Goal: Task Accomplishment & Management: Manage account settings

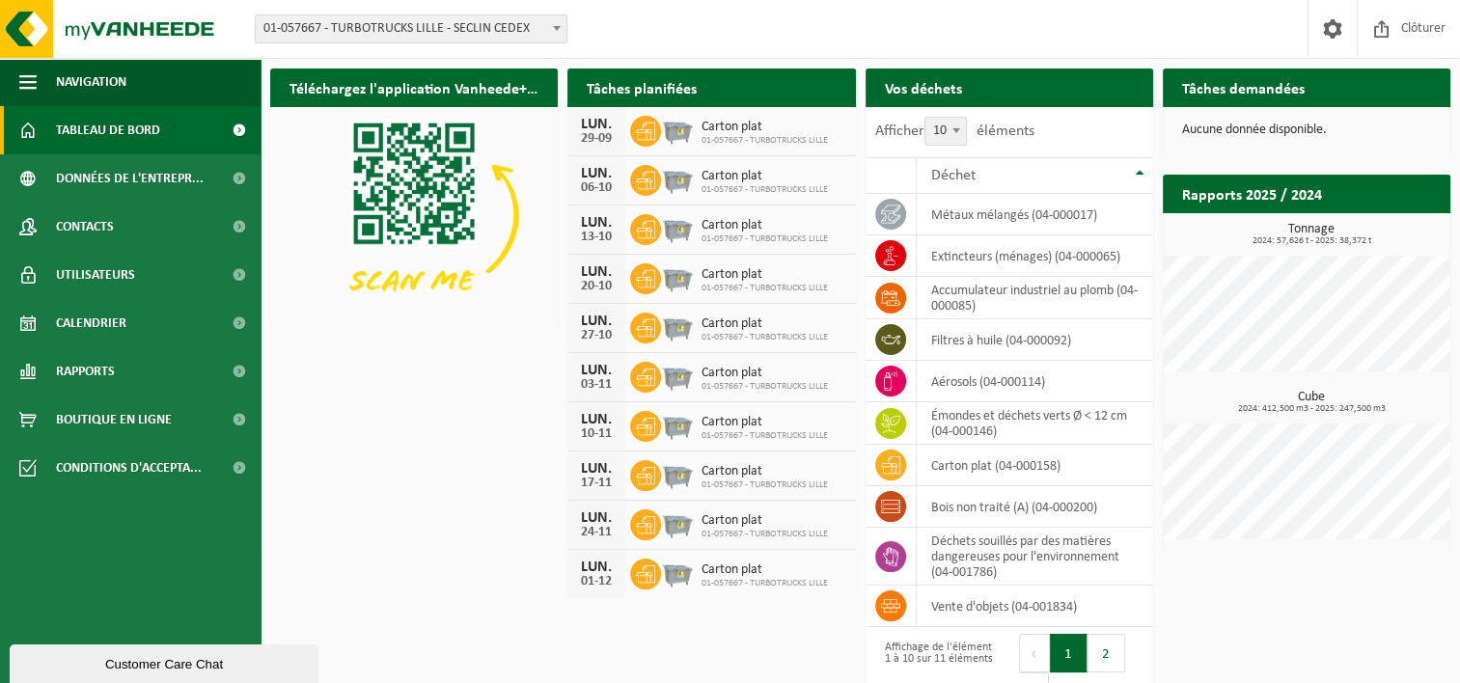
drag, startPoint x: 132, startPoint y: 132, endPoint x: 764, endPoint y: 193, distance: 635.1
click at [132, 132] on span "Tableau de bord" at bounding box center [108, 130] width 104 height 48
click at [1327, 35] on span at bounding box center [1332, 28] width 29 height 57
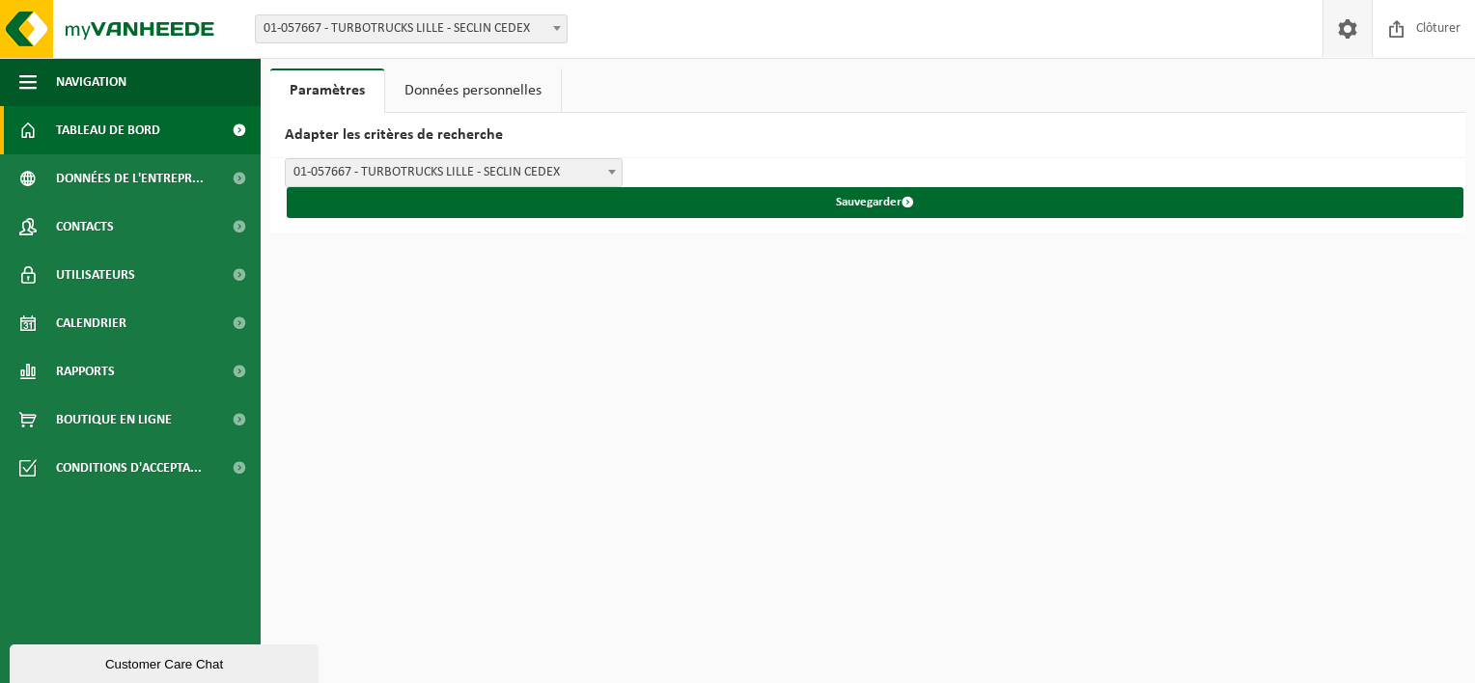
click at [108, 133] on span "Tableau de bord" at bounding box center [108, 130] width 104 height 48
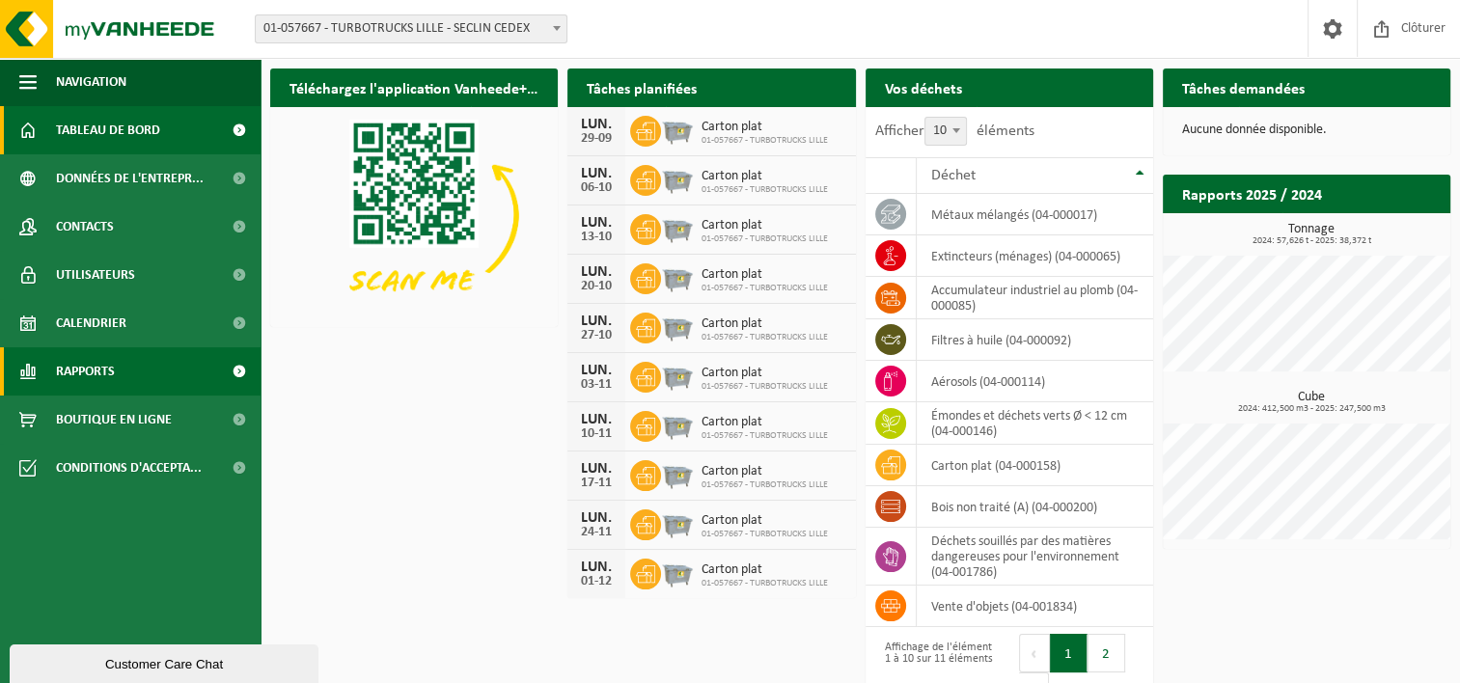
click at [114, 380] on span "Rapports" at bounding box center [85, 371] width 59 height 48
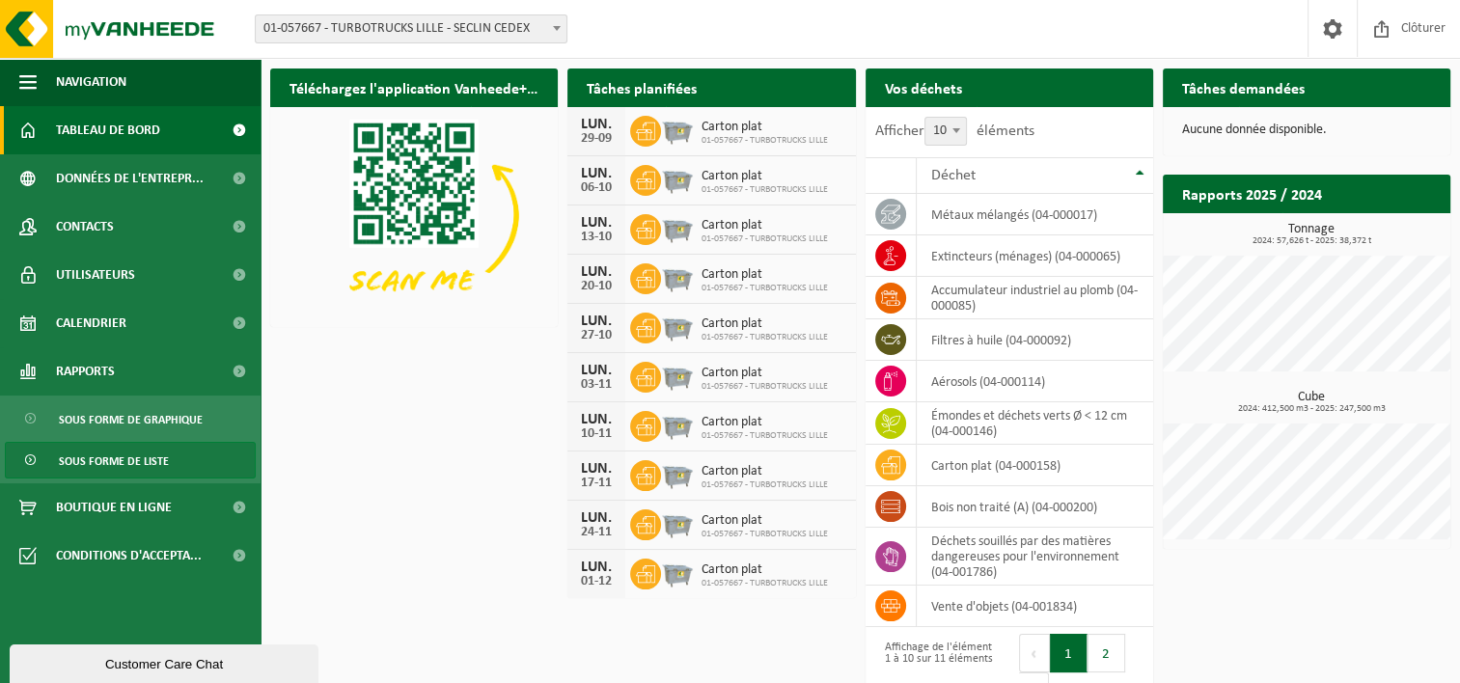
click at [145, 459] on span "Sous forme de liste" at bounding box center [114, 461] width 110 height 37
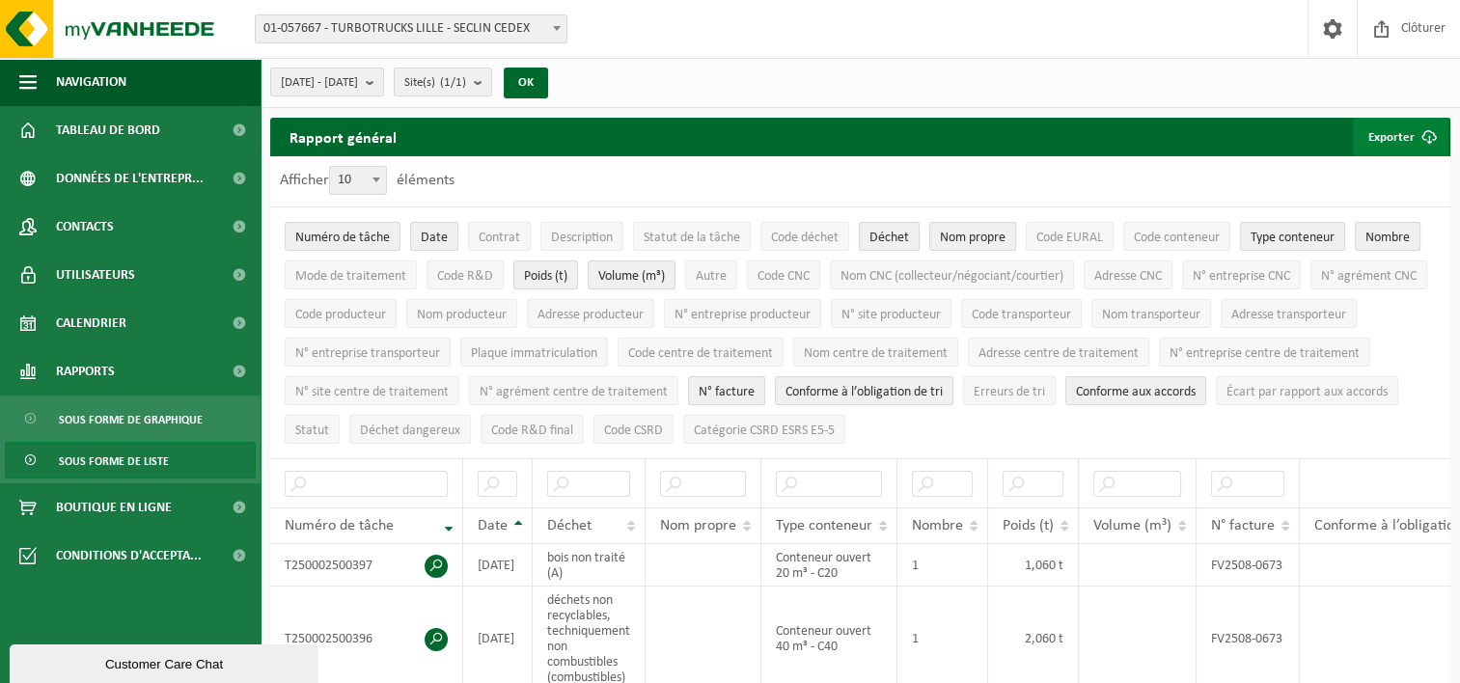
click at [1429, 137] on span "submit" at bounding box center [1429, 137] width 39 height 39
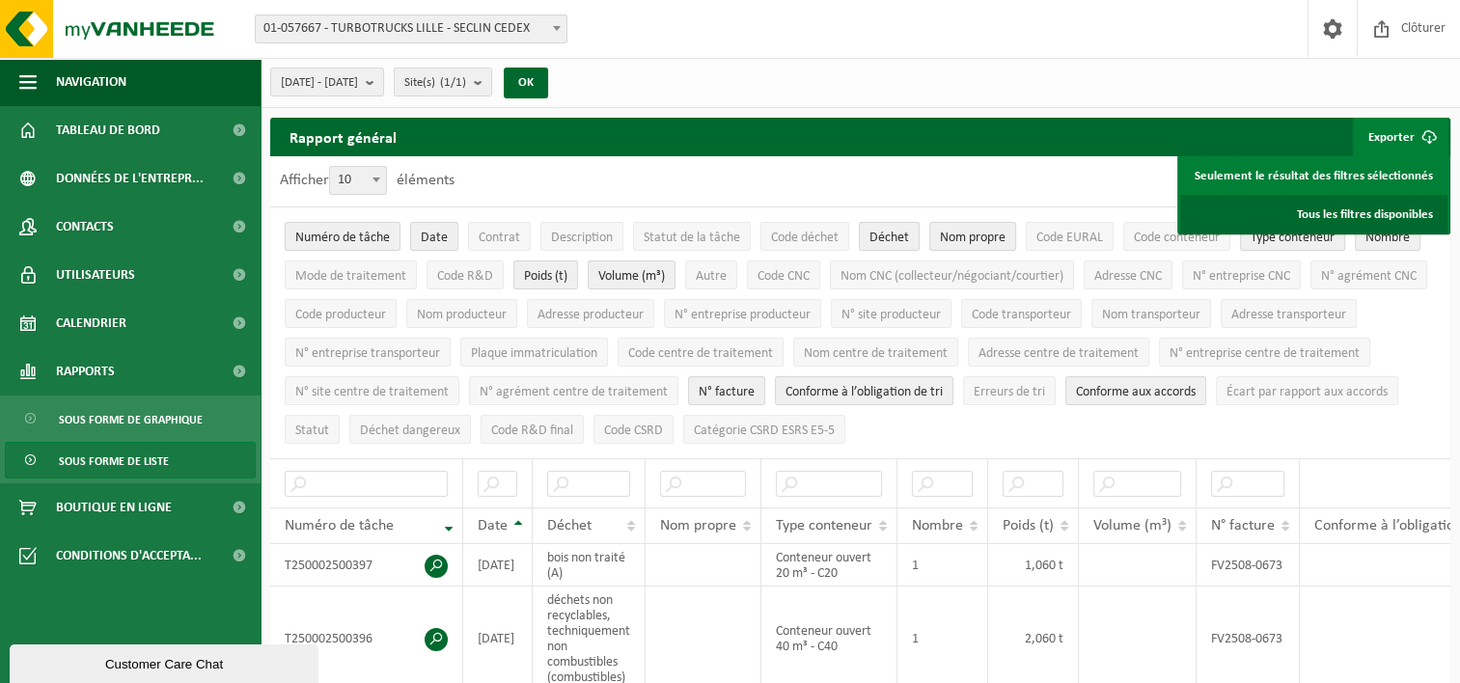
click at [1345, 213] on link "Tous les filtres disponibles" at bounding box center [1313, 214] width 267 height 39
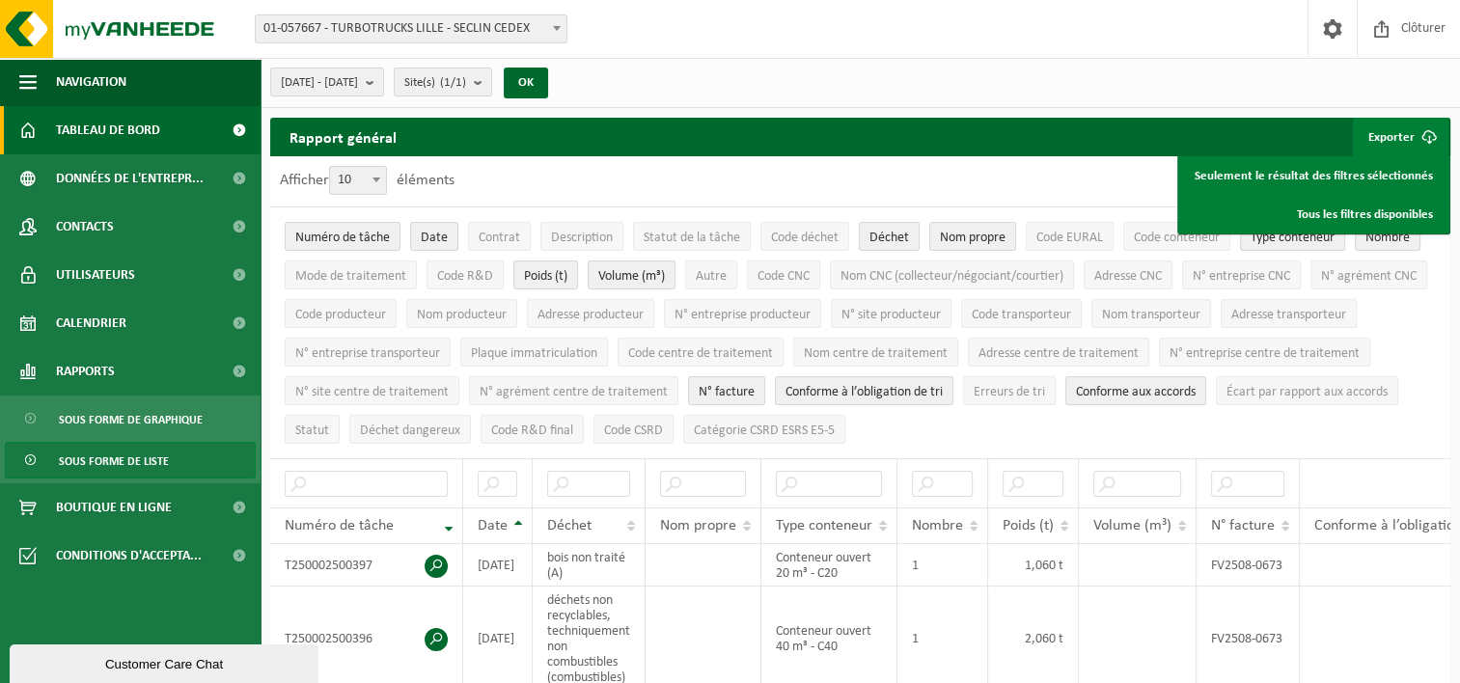
click at [120, 127] on span "Tableau de bord" at bounding box center [108, 130] width 104 height 48
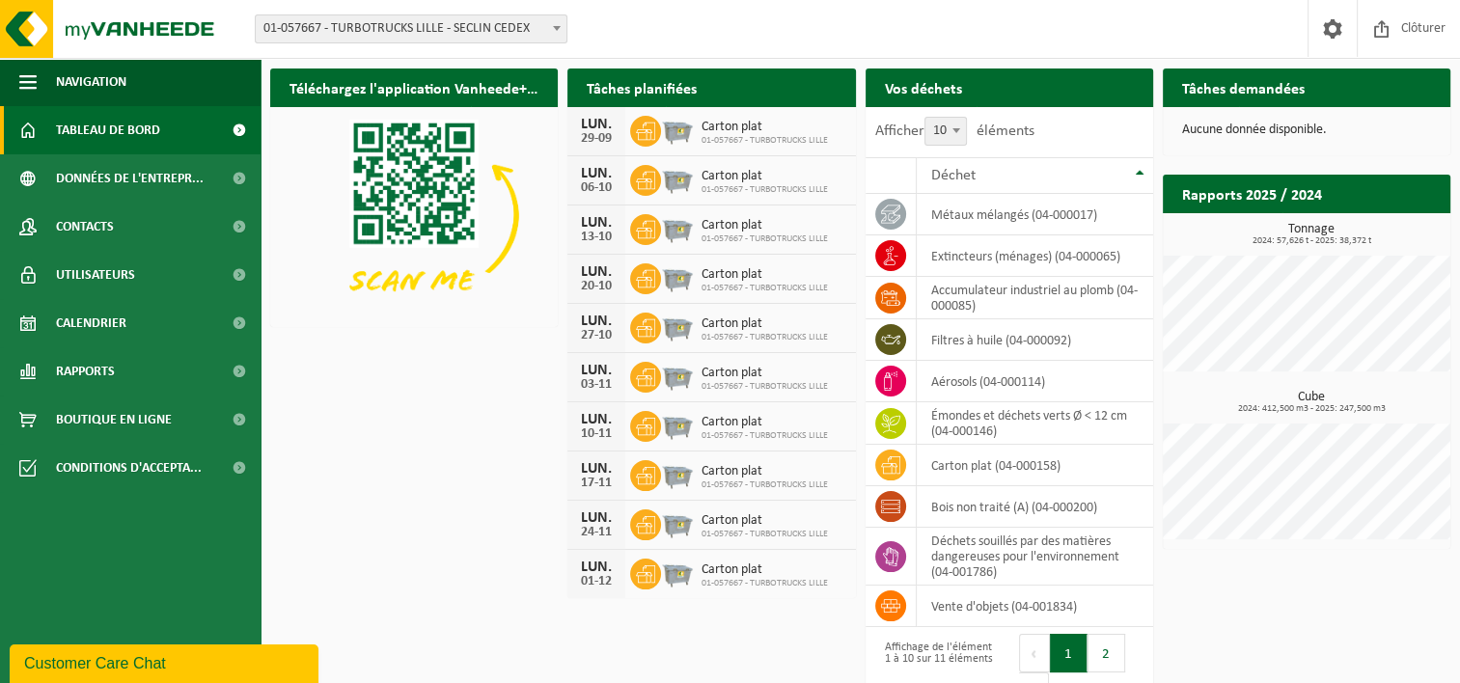
click at [1288, 96] on h2 "Tâches demandées" at bounding box center [1243, 88] width 161 height 38
